Goal: Task Accomplishment & Management: Manage account settings

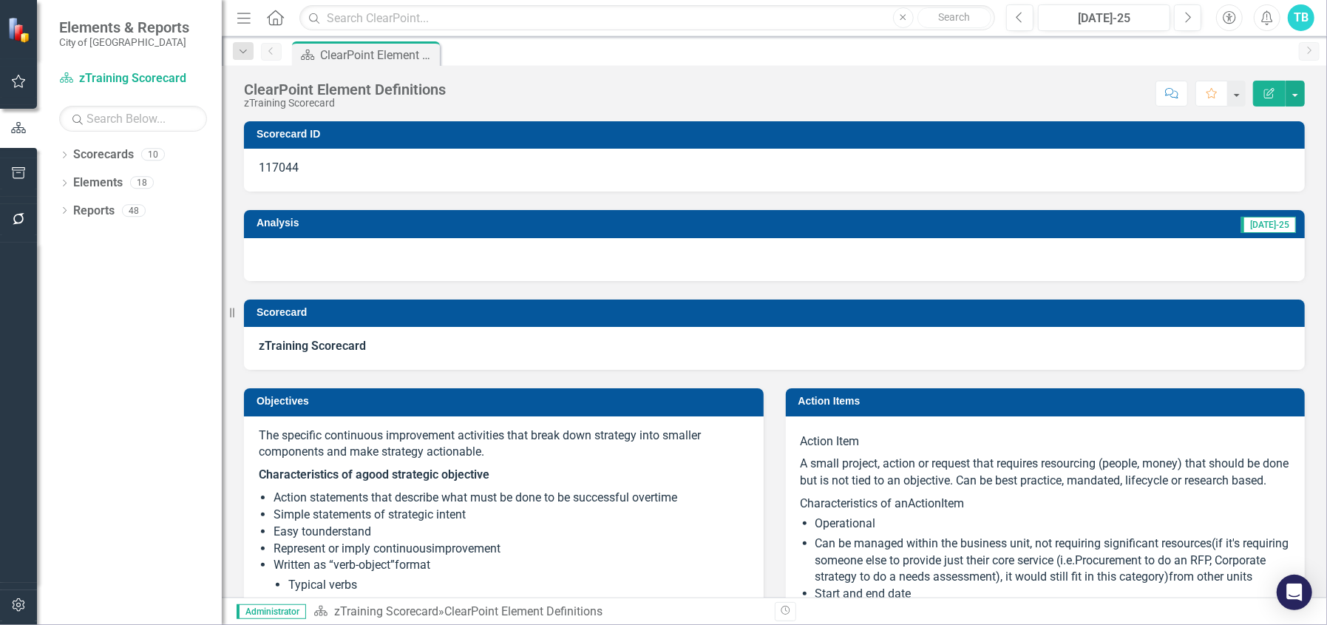
click at [1303, 20] on div "TB" at bounding box center [1301, 17] width 27 height 27
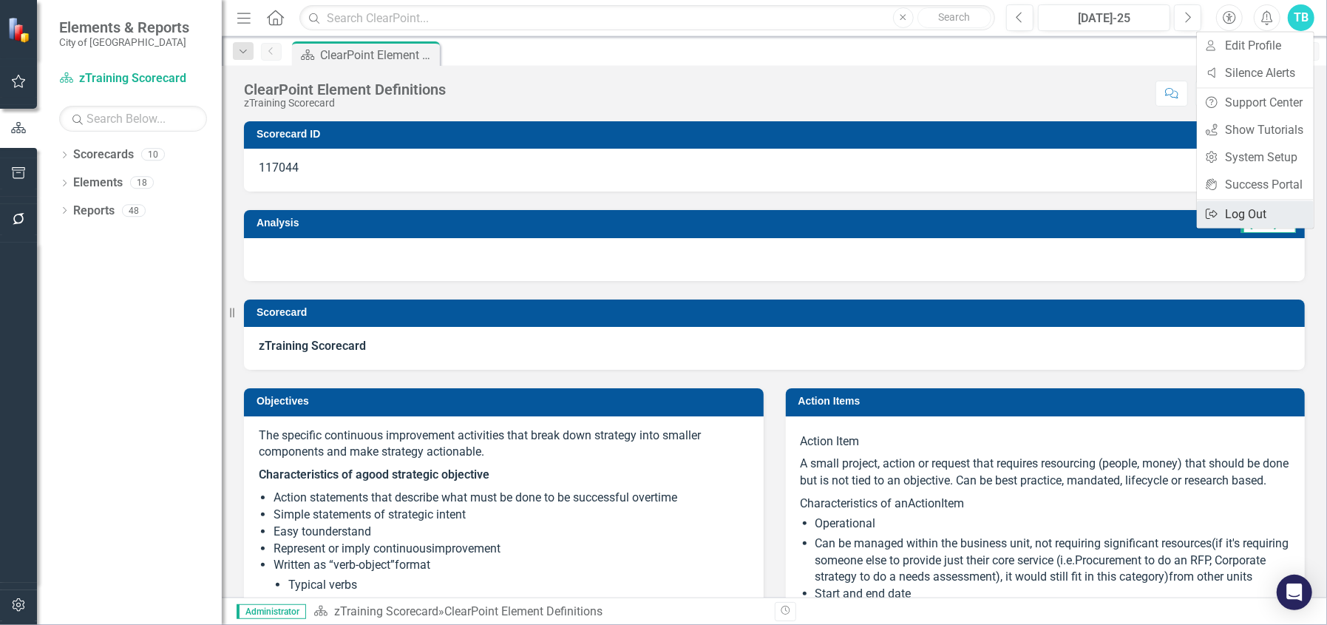
click at [1273, 209] on link "Logout Log Out" at bounding box center [1255, 213] width 117 height 27
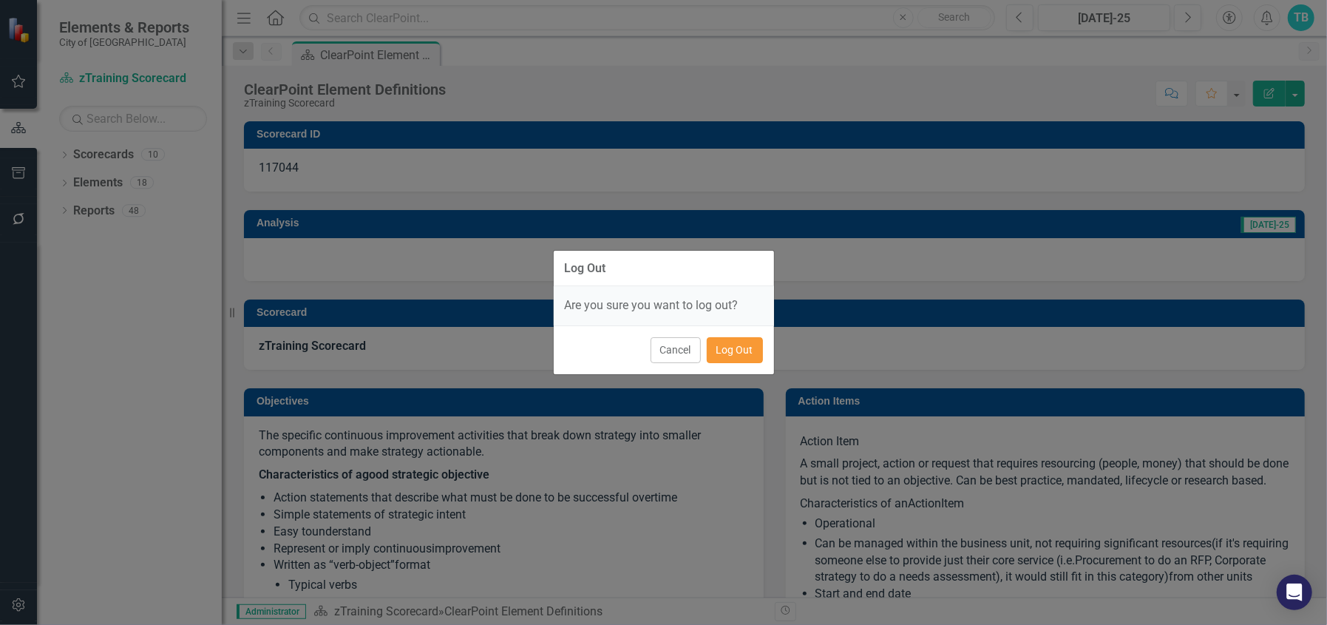
click at [749, 352] on button "Log Out" at bounding box center [735, 350] width 56 height 26
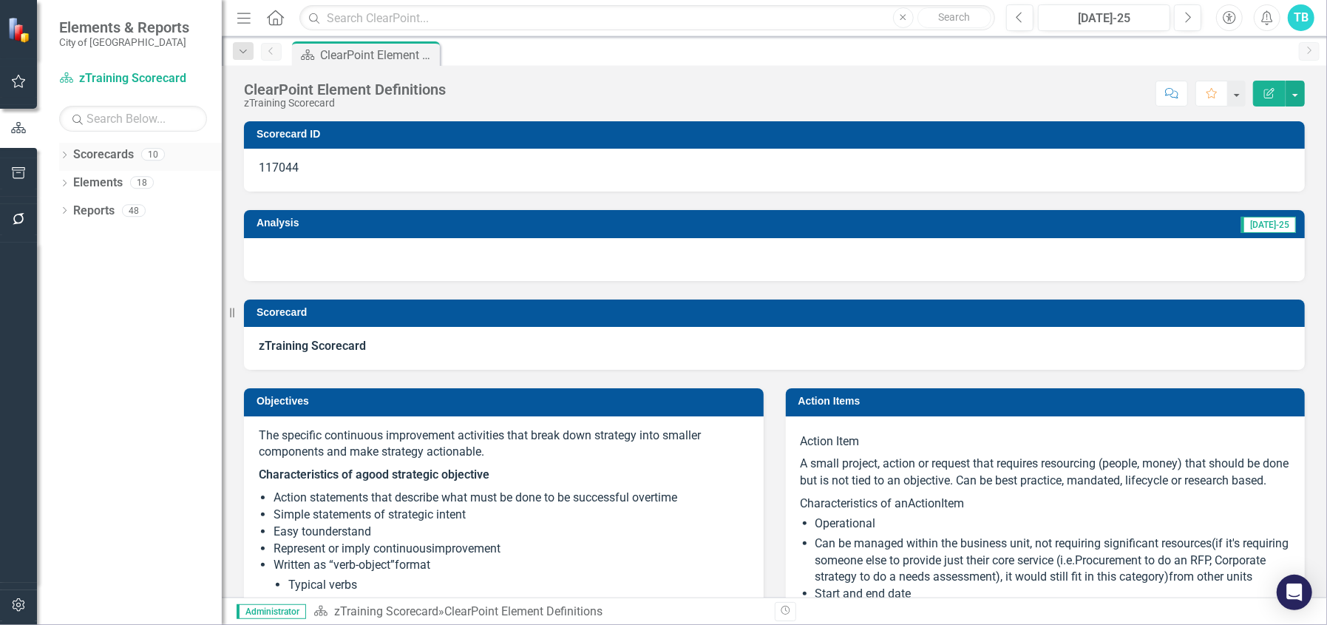
click at [65, 153] on icon at bounding box center [65, 155] width 4 height 7
